Goal: Task Accomplishment & Management: Manage account settings

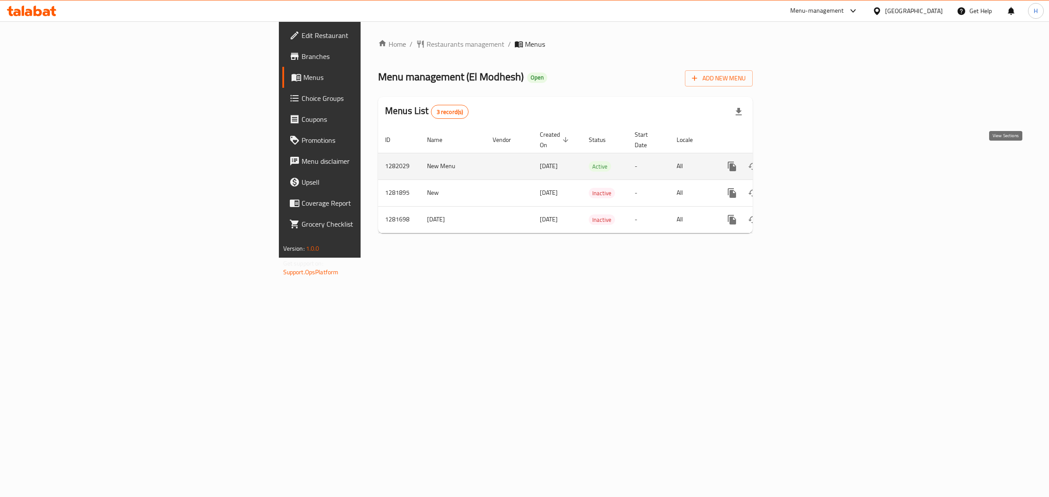
click at [800, 161] on icon "enhanced table" at bounding box center [795, 166] width 10 height 10
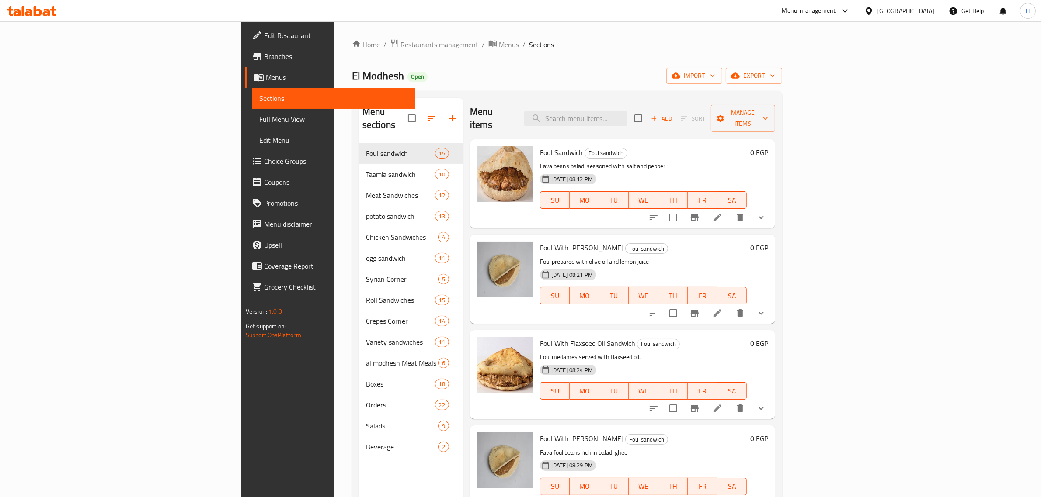
click at [471, 68] on div "El Modhesh Open import export" at bounding box center [567, 76] width 430 height 16
click at [627, 116] on input "search" at bounding box center [575, 118] width 103 height 15
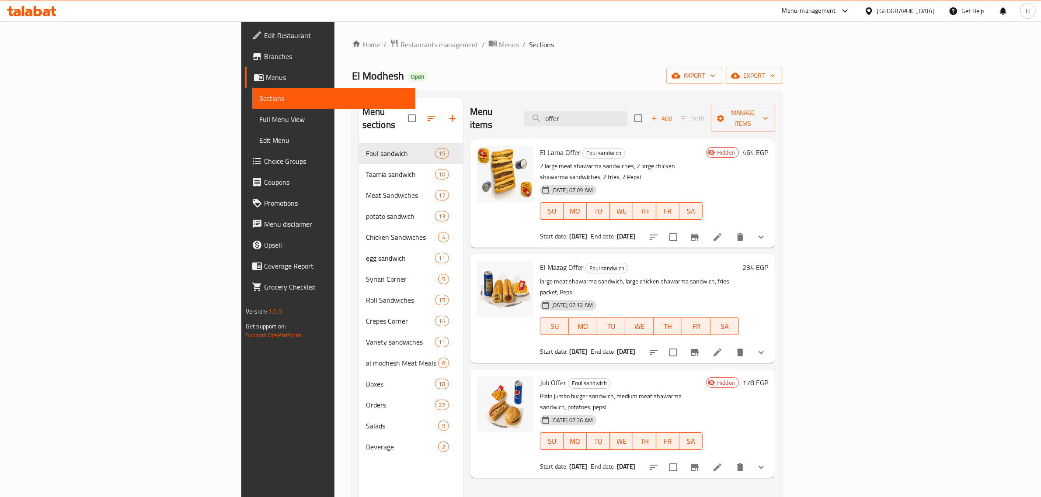
type input "offer"
click at [698, 234] on icon "Branch-specific-item" at bounding box center [695, 237] width 8 height 7
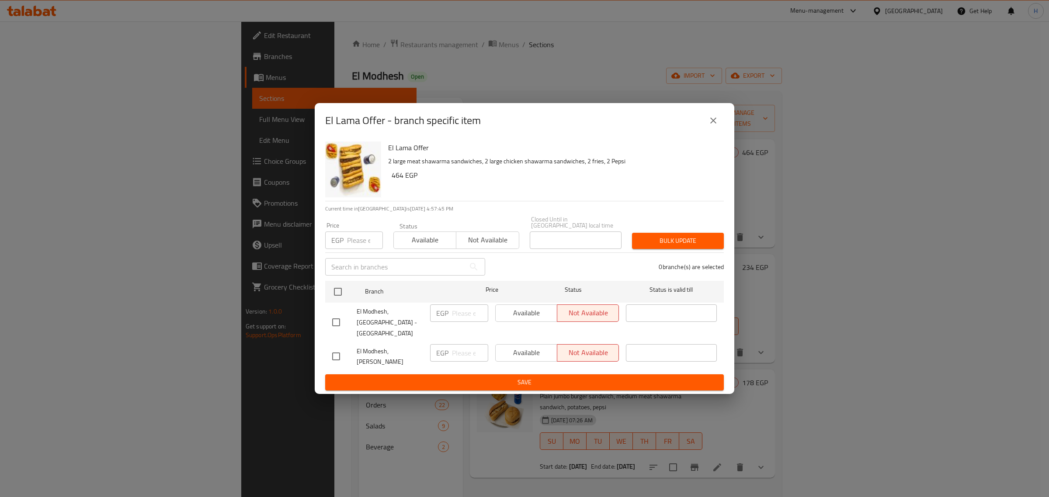
click at [711, 124] on icon "close" at bounding box center [713, 121] width 6 height 6
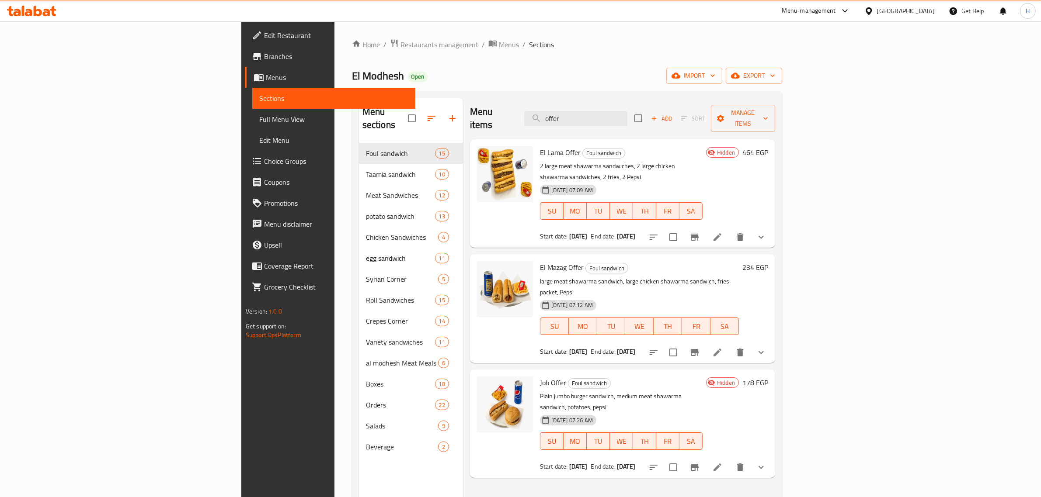
click at [352, 76] on span "El Modhesh" at bounding box center [378, 76] width 52 height 20
copy span "El Modhesh"
click at [352, 86] on div "Home / Restaurants management / Menus / Sections El Modhesh Open import export …" at bounding box center [567, 320] width 430 height 563
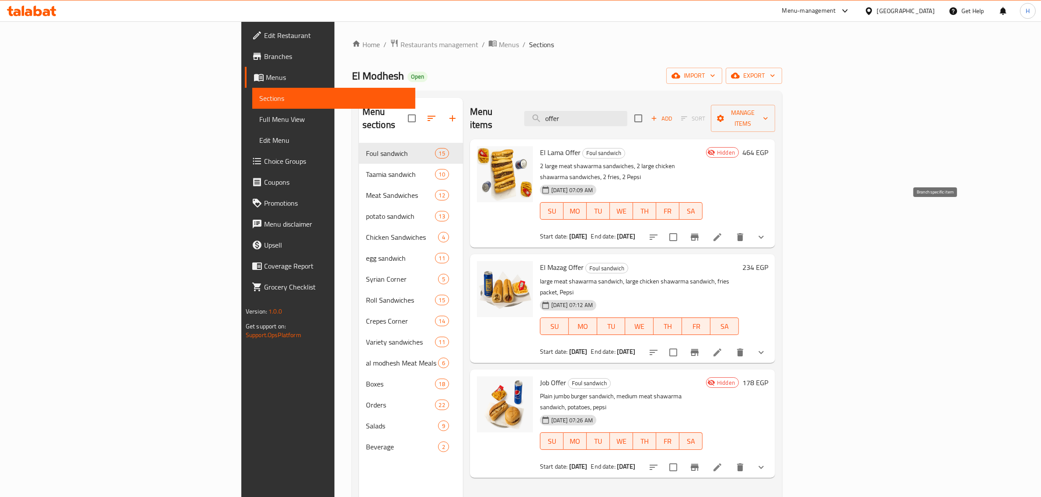
click at [698, 234] on icon "Branch-specific-item" at bounding box center [695, 237] width 8 height 7
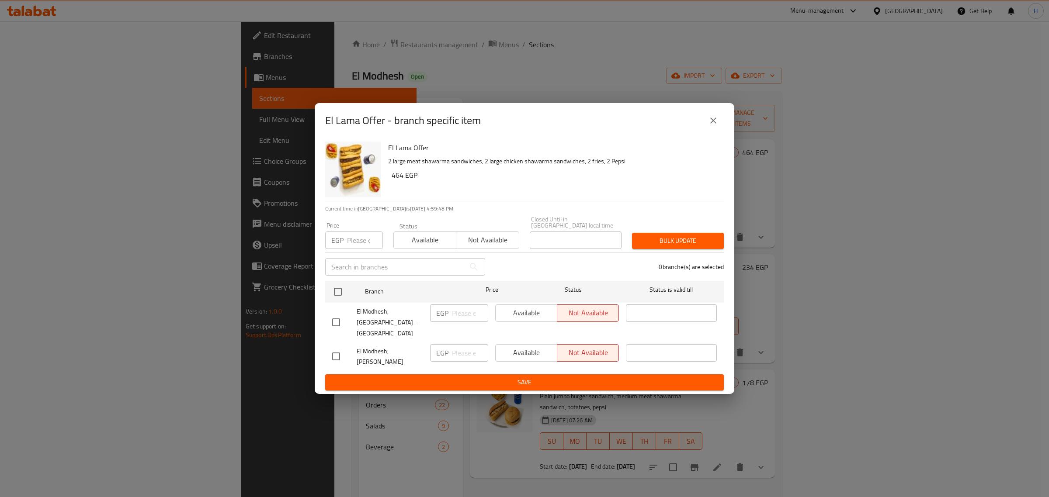
drag, startPoint x: 903, startPoint y: 351, endPoint x: 887, endPoint y: 333, distance: 23.2
click at [903, 351] on div "El Lama Offer - branch specific item El Lama Offer 2 large meat shawarma sandwi…" at bounding box center [524, 248] width 1049 height 497
click at [715, 124] on icon "close" at bounding box center [713, 121] width 6 height 6
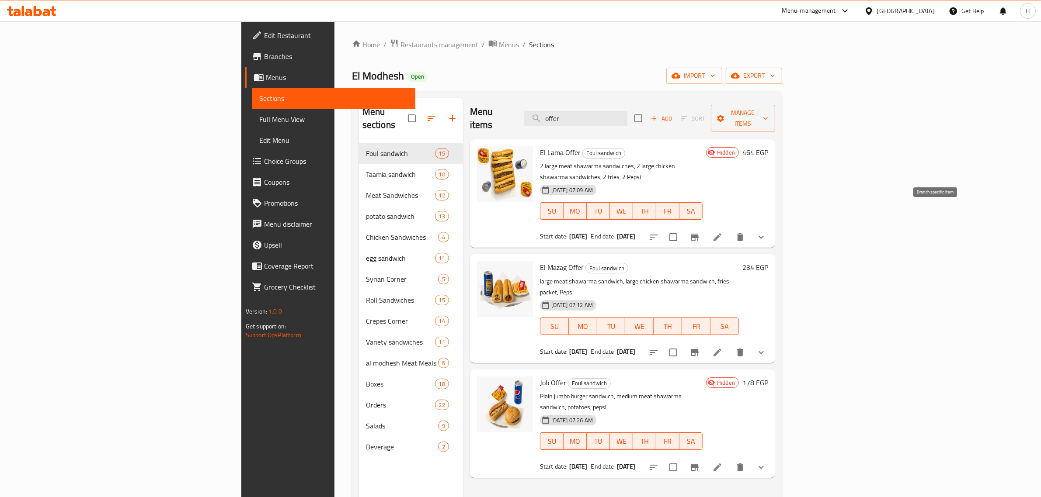
click at [700, 232] on icon "Branch-specific-item" at bounding box center [694, 237] width 10 height 10
click at [698, 349] on icon "Branch-specific-item" at bounding box center [695, 352] width 8 height 7
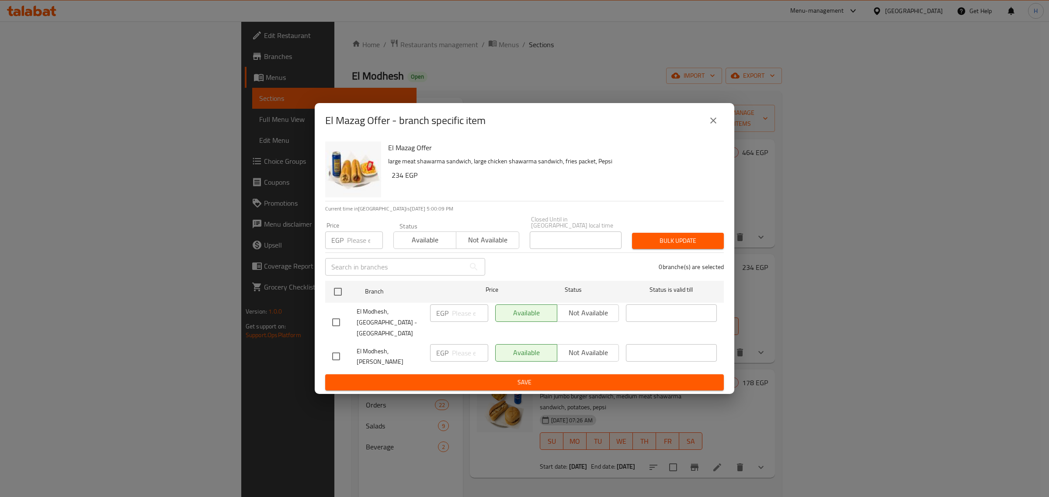
click at [337, 324] on input "checkbox" at bounding box center [336, 322] width 18 height 18
checkbox input "true"
click at [580, 319] on span "Not available" at bounding box center [588, 313] width 55 height 13
click at [568, 377] on span "Save" at bounding box center [524, 382] width 385 height 11
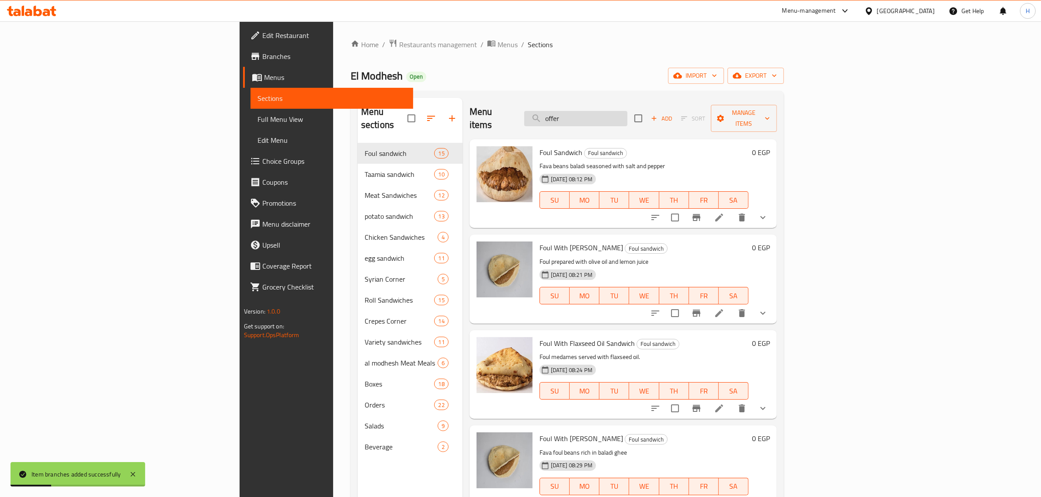
click at [627, 116] on input "offer" at bounding box center [575, 118] width 103 height 15
paste input "offer"
type input "offer"
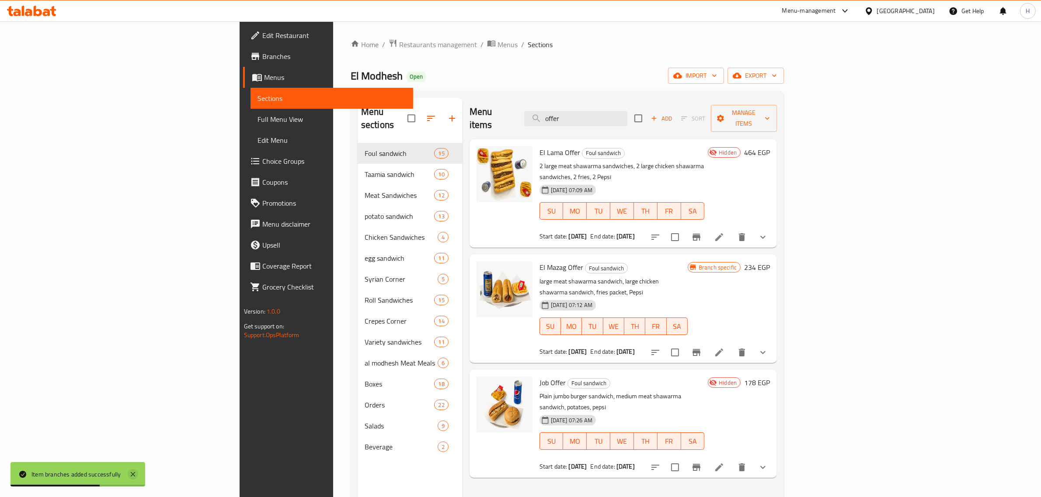
click at [128, 472] on icon at bounding box center [133, 474] width 10 height 10
click at [701, 462] on icon "Branch-specific-item" at bounding box center [696, 467] width 10 height 10
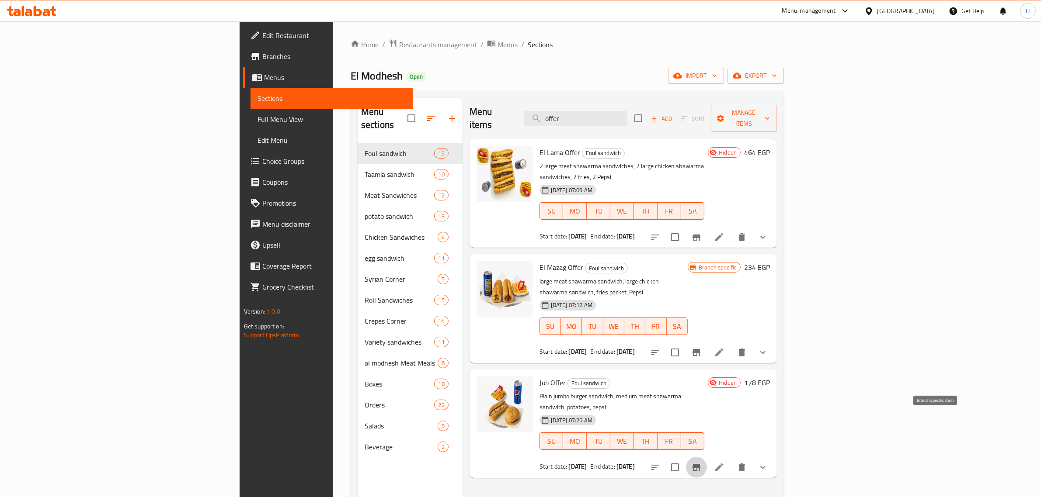
click at [687, 276] on p "large meat shawarma sandwich, large chicken shawarma sandwich, fries packet, Pe…" at bounding box center [613, 287] width 148 height 22
click at [700, 234] on icon "Branch-specific-item" at bounding box center [696, 237] width 8 height 7
click at [700, 349] on icon "Branch-specific-item" at bounding box center [696, 352] width 8 height 7
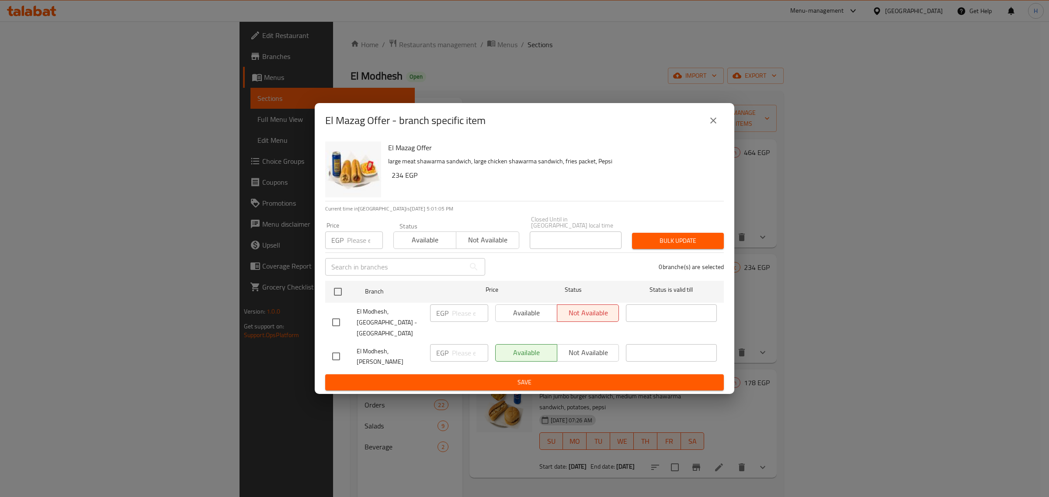
click at [708, 126] on icon "close" at bounding box center [713, 120] width 10 height 10
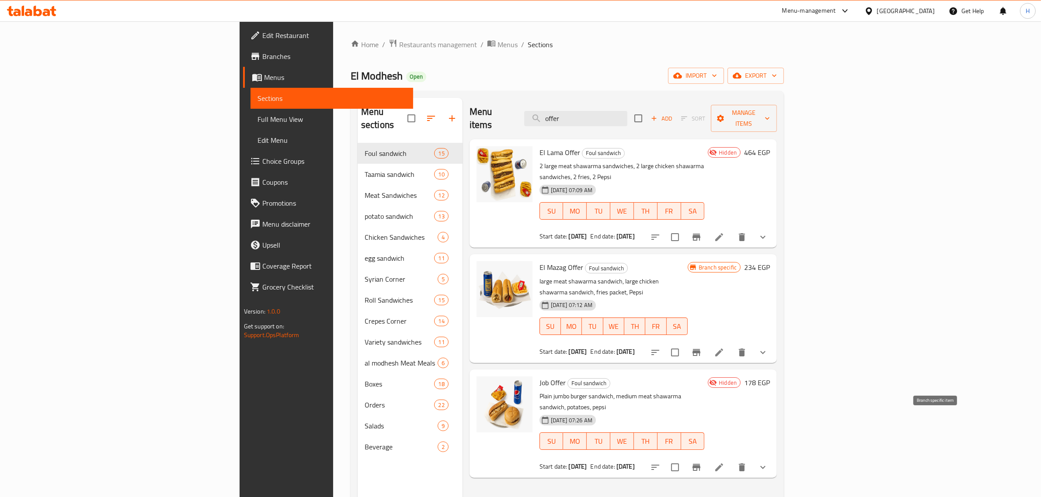
click at [700, 464] on icon "Branch-specific-item" at bounding box center [696, 467] width 8 height 7
